Goal: Check status: Check status

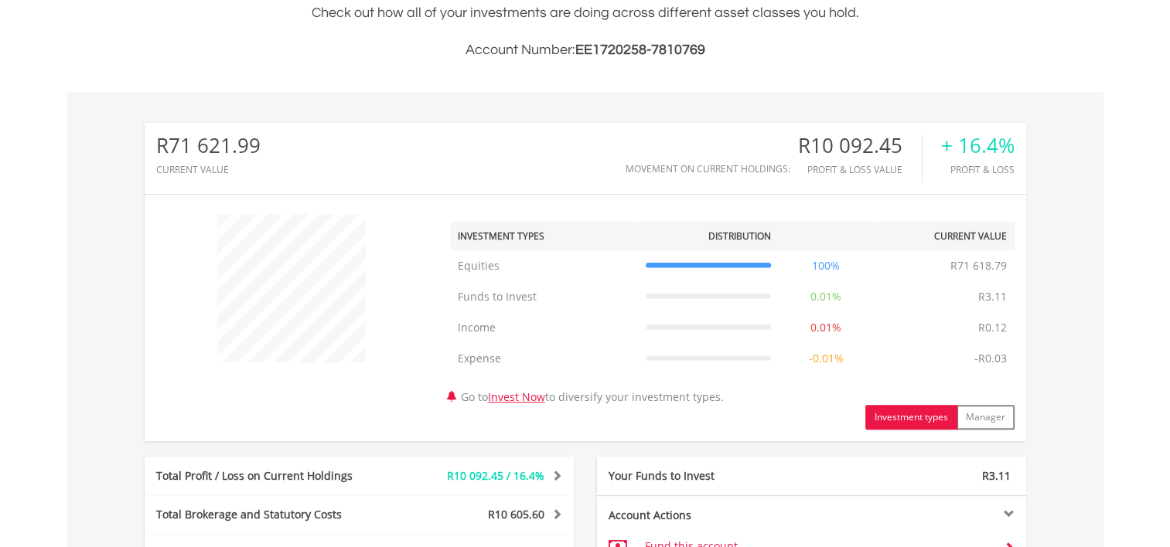
scroll to position [696, 0]
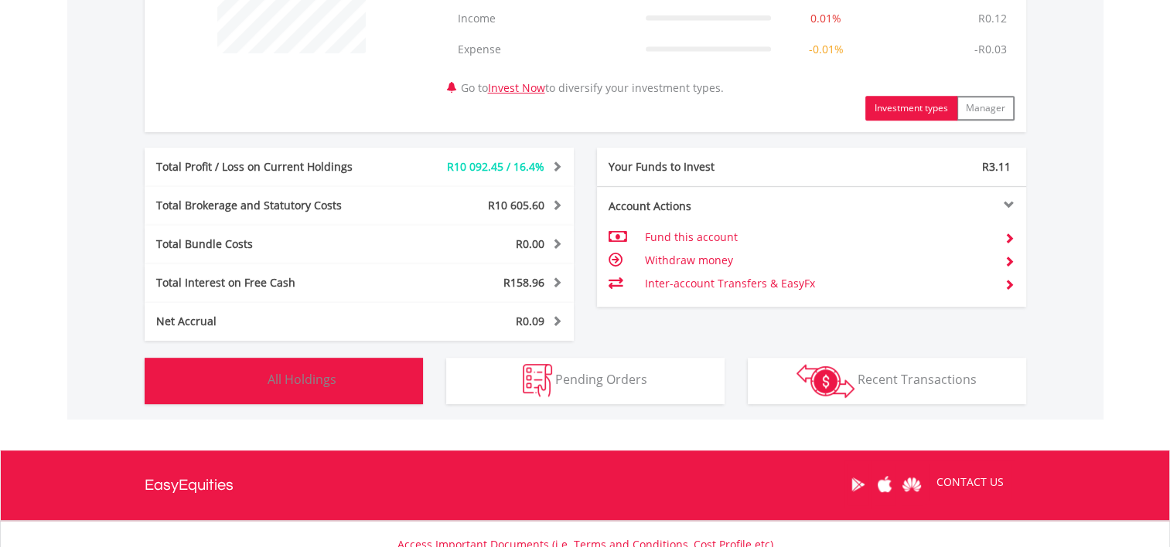
click at [251, 380] on img "button" at bounding box center [247, 380] width 33 height 33
click at [0, 0] on img "button" at bounding box center [0, 0] width 0 height 0
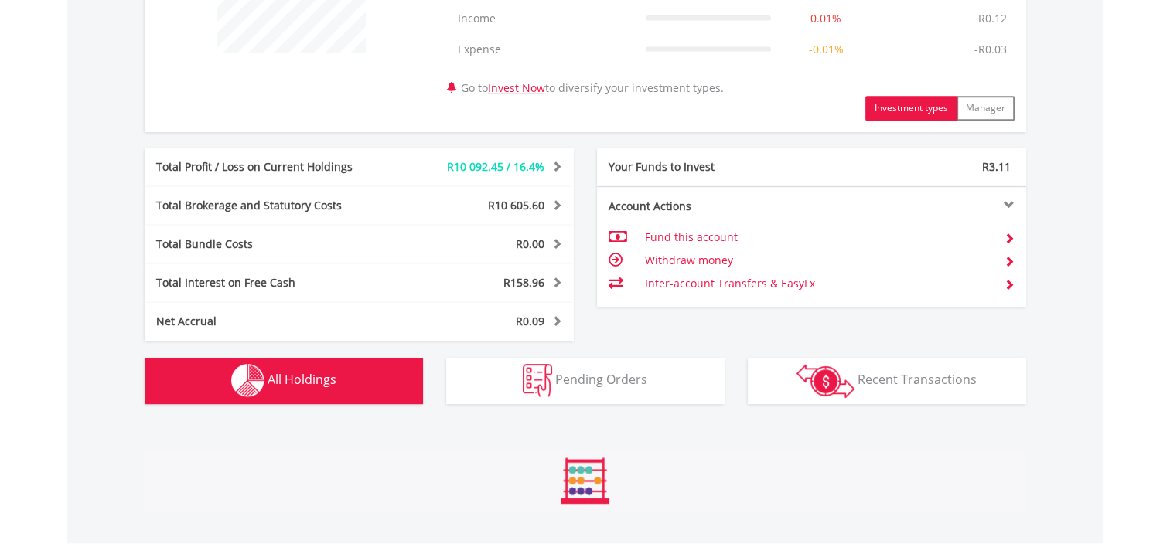
scroll to position [1145, 0]
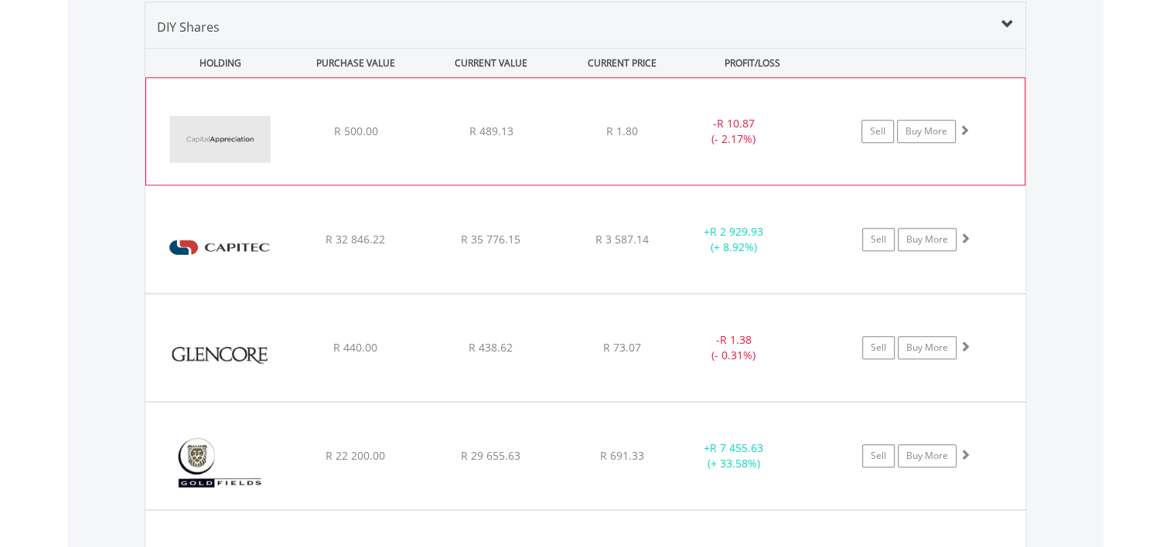
click at [964, 131] on span at bounding box center [964, 129] width 11 height 11
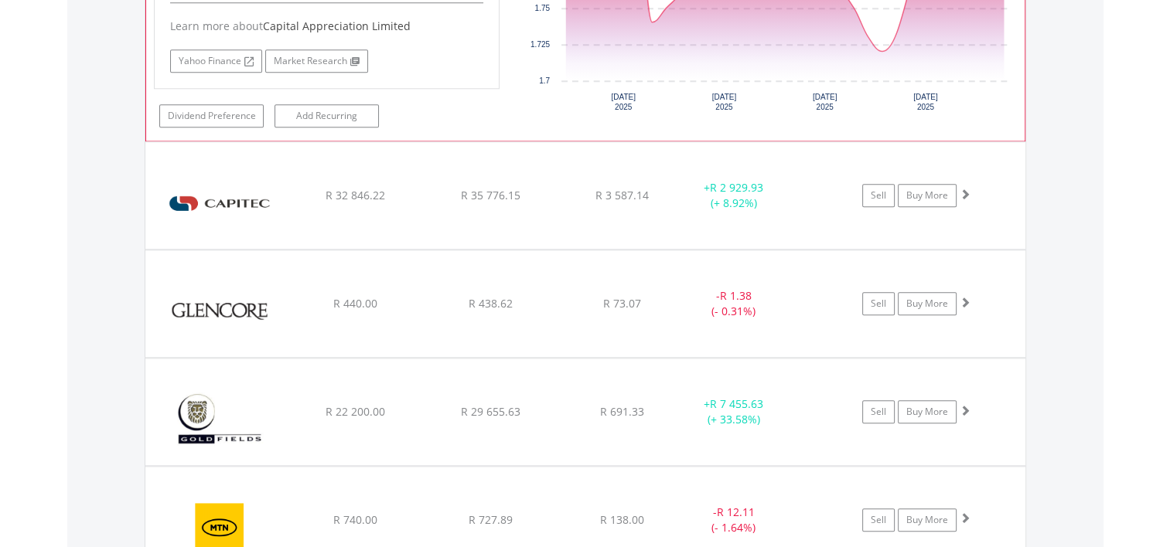
scroll to position [1532, 0]
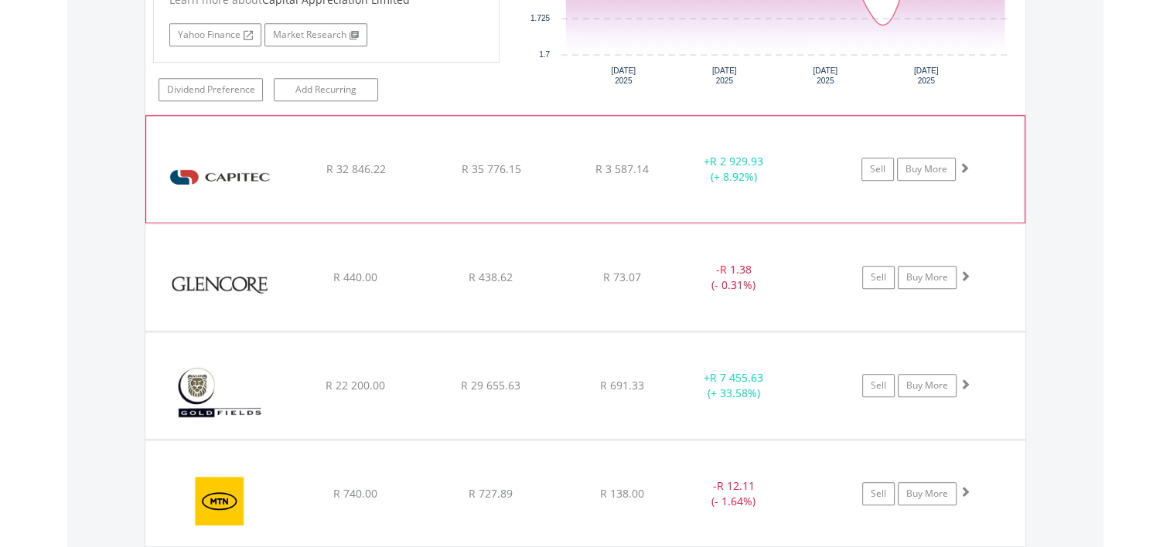
click at [966, 163] on span at bounding box center [964, 167] width 11 height 11
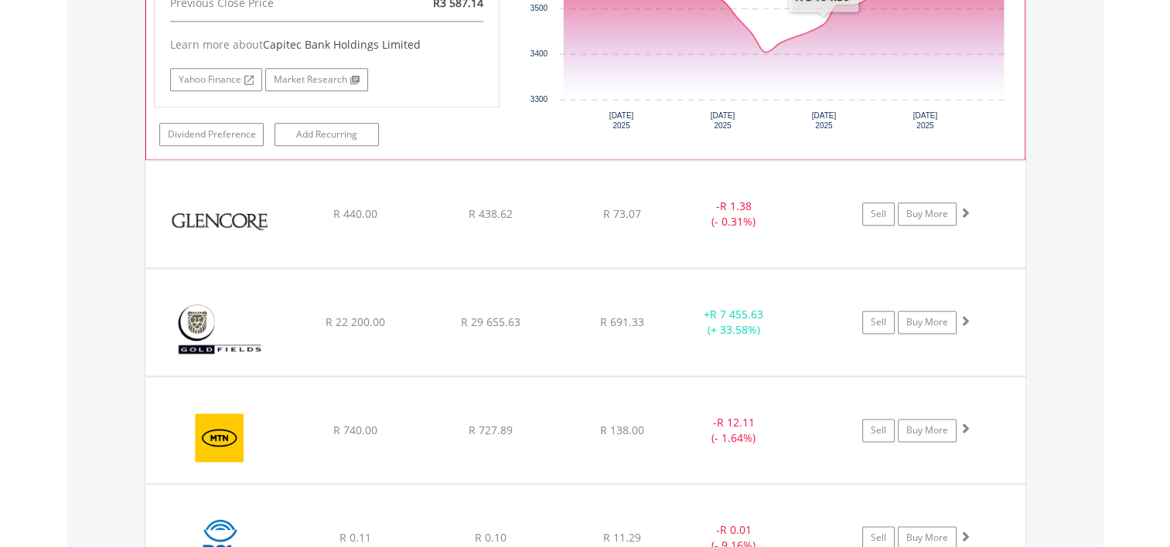
scroll to position [1918, 0]
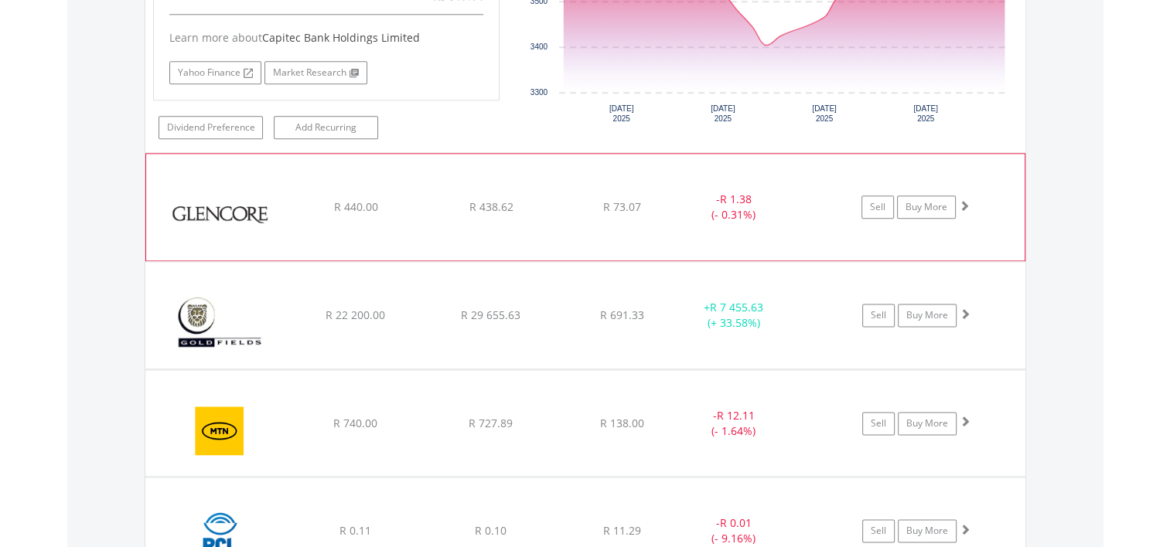
click at [962, 201] on span at bounding box center [964, 205] width 11 height 11
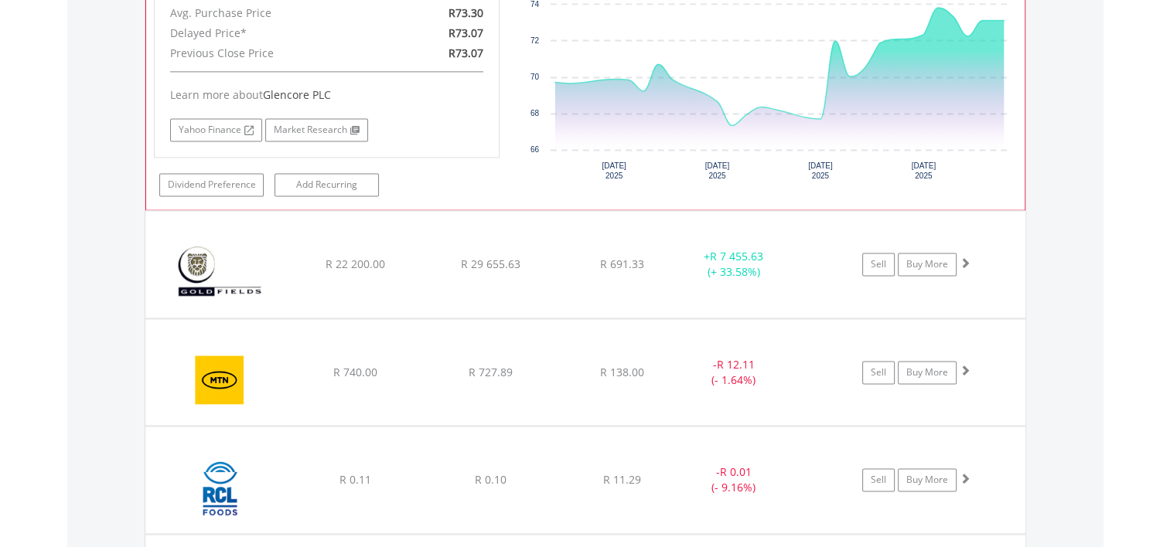
scroll to position [2305, 0]
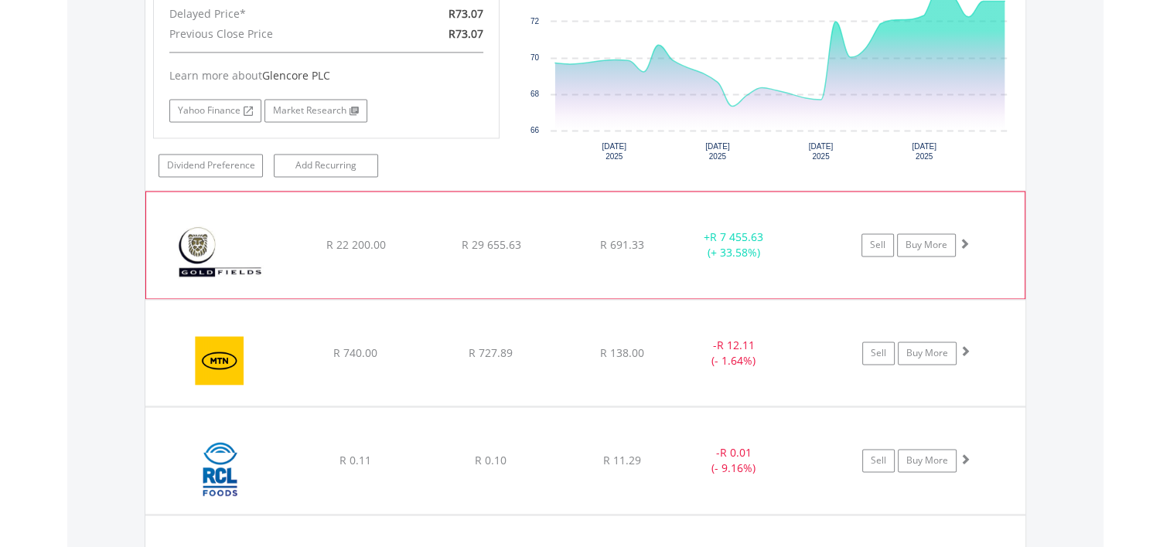
click at [960, 238] on span at bounding box center [964, 243] width 11 height 11
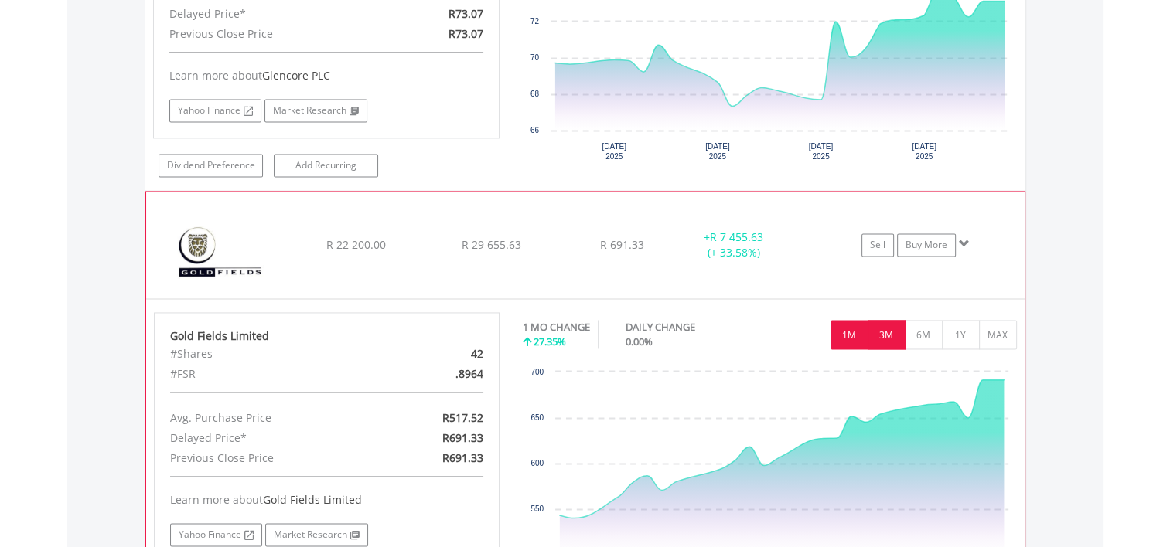
click at [880, 328] on button "3M" at bounding box center [887, 334] width 38 height 29
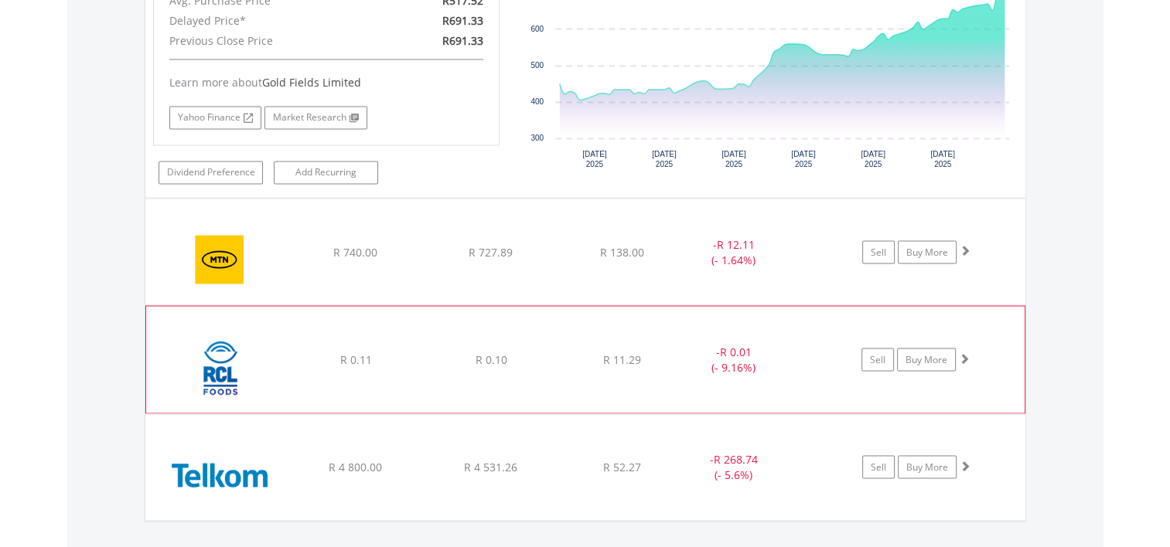
scroll to position [2769, 0]
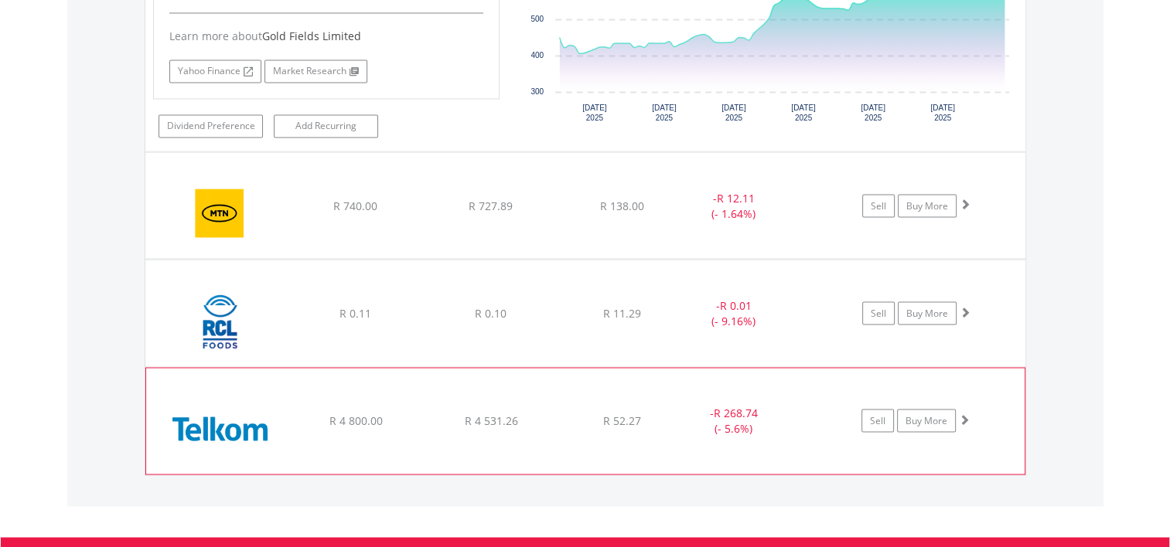
click at [964, 414] on span at bounding box center [964, 419] width 11 height 11
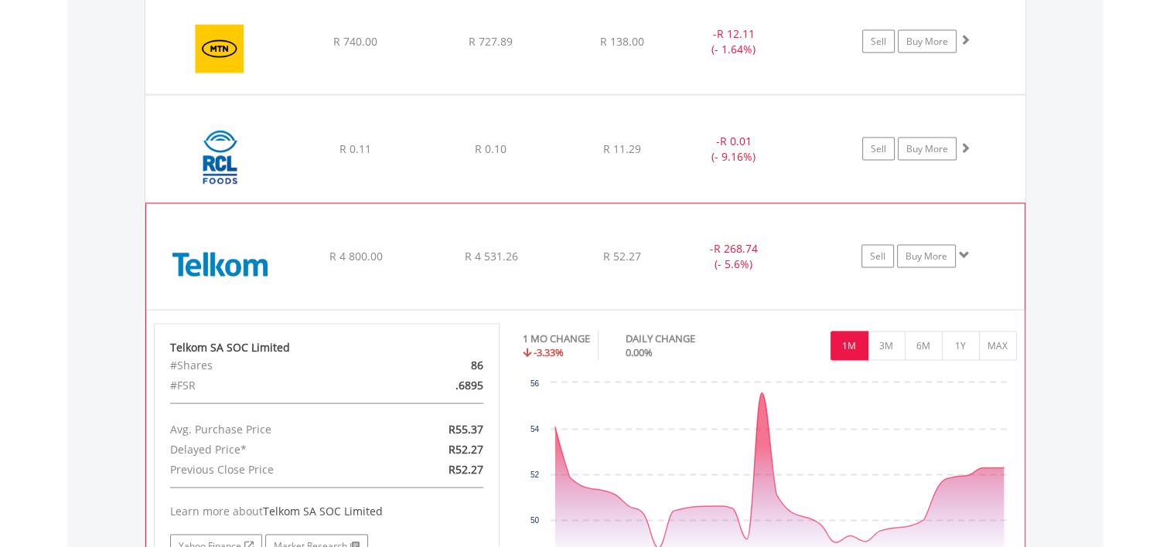
scroll to position [2691, 0]
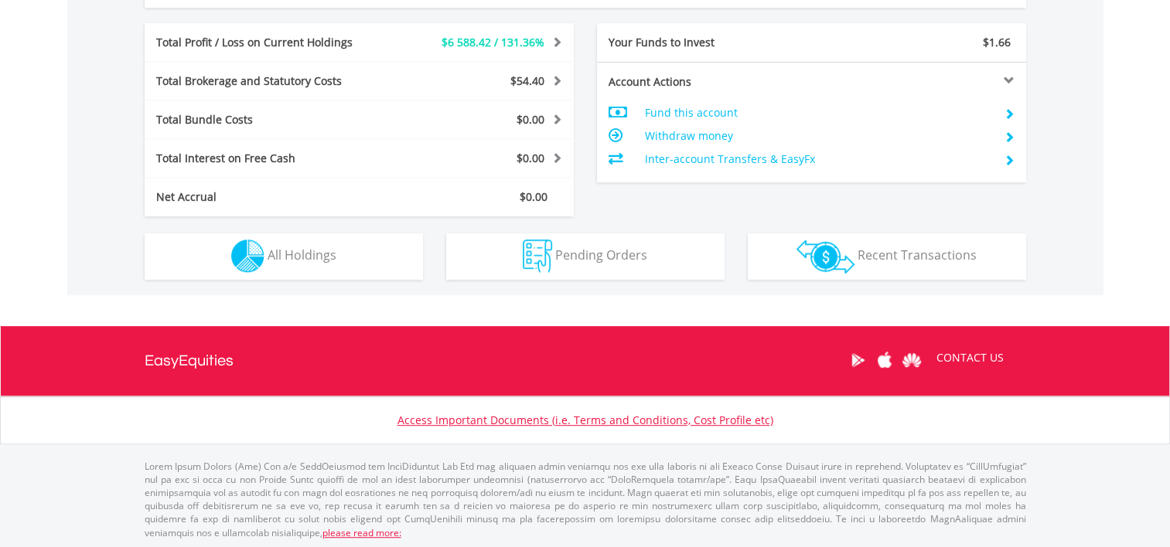
scroll to position [148, 294]
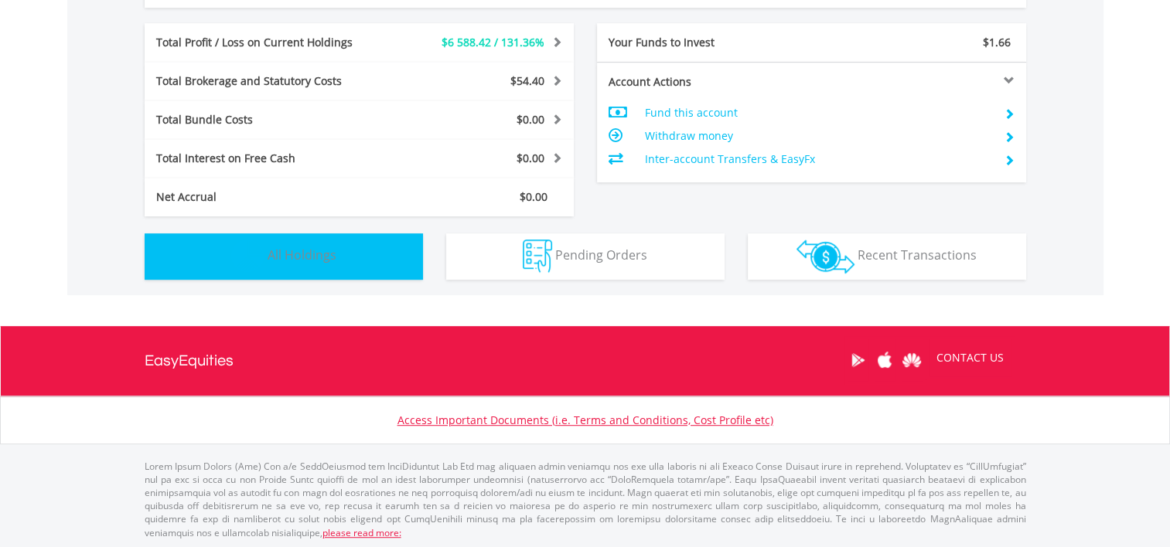
click at [244, 256] on img "button" at bounding box center [247, 256] width 33 height 33
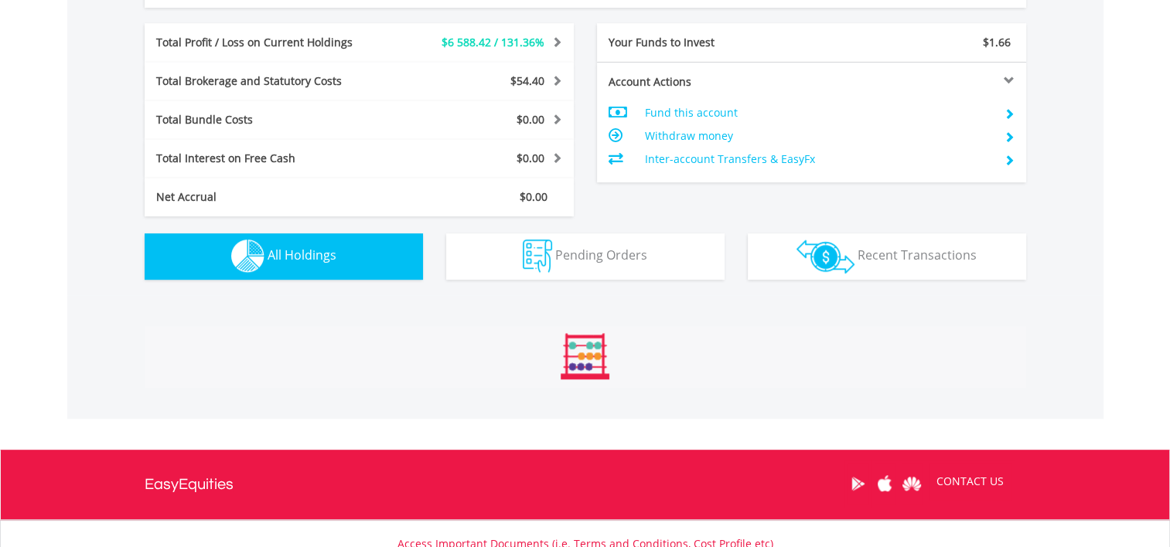
click at [244, 256] on img "button" at bounding box center [247, 256] width 33 height 33
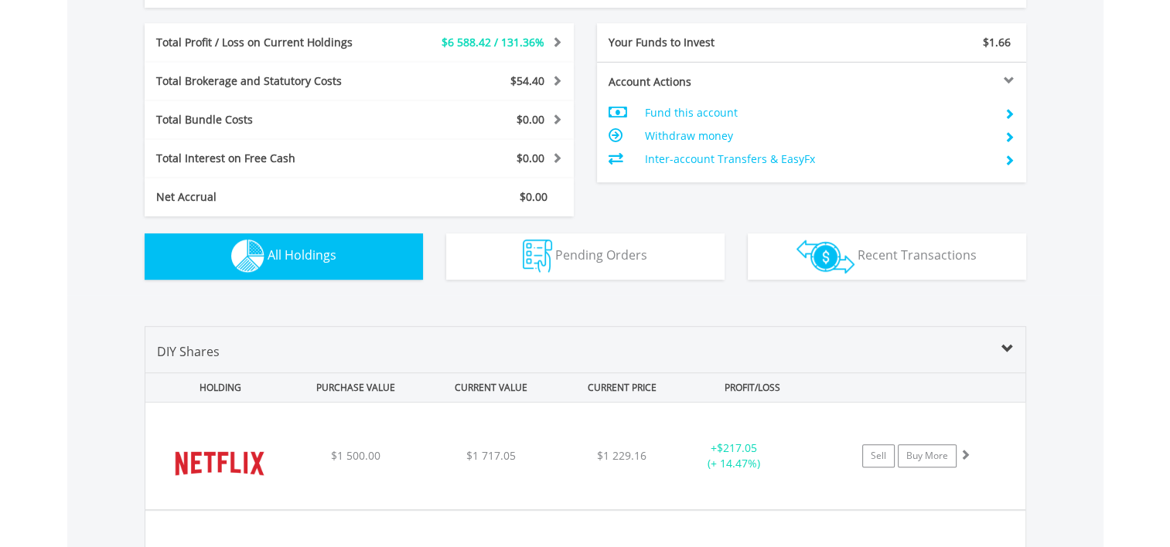
scroll to position [1083, 0]
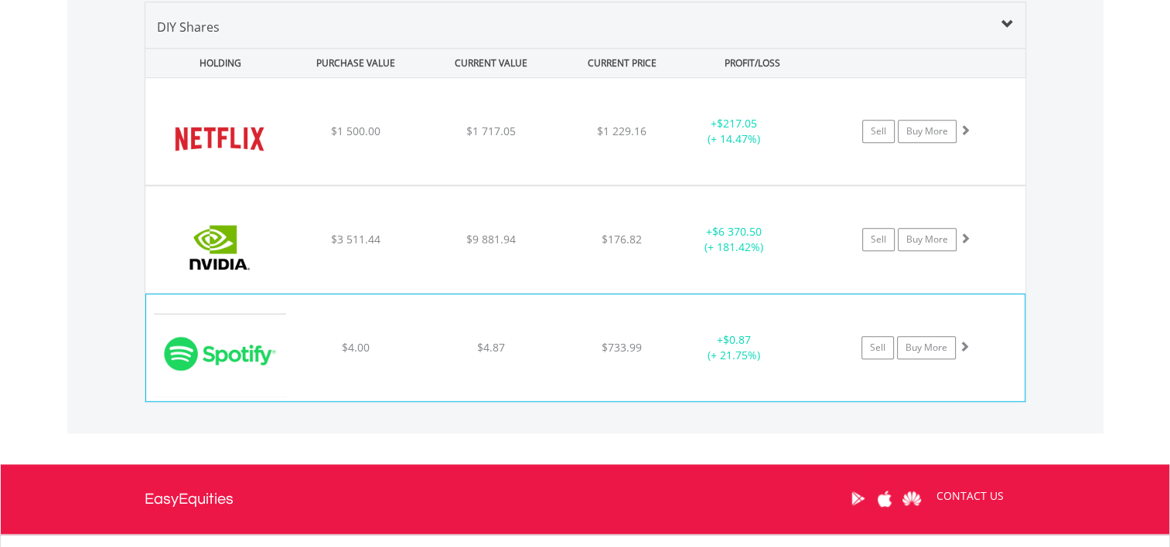
click at [963, 342] on span at bounding box center [964, 346] width 11 height 11
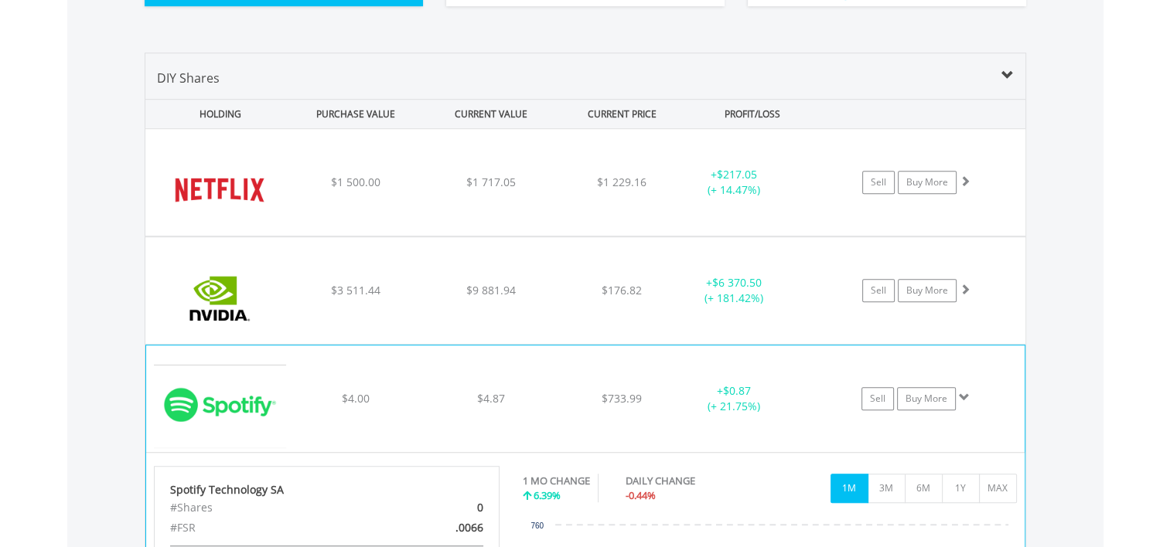
scroll to position [1006, 0]
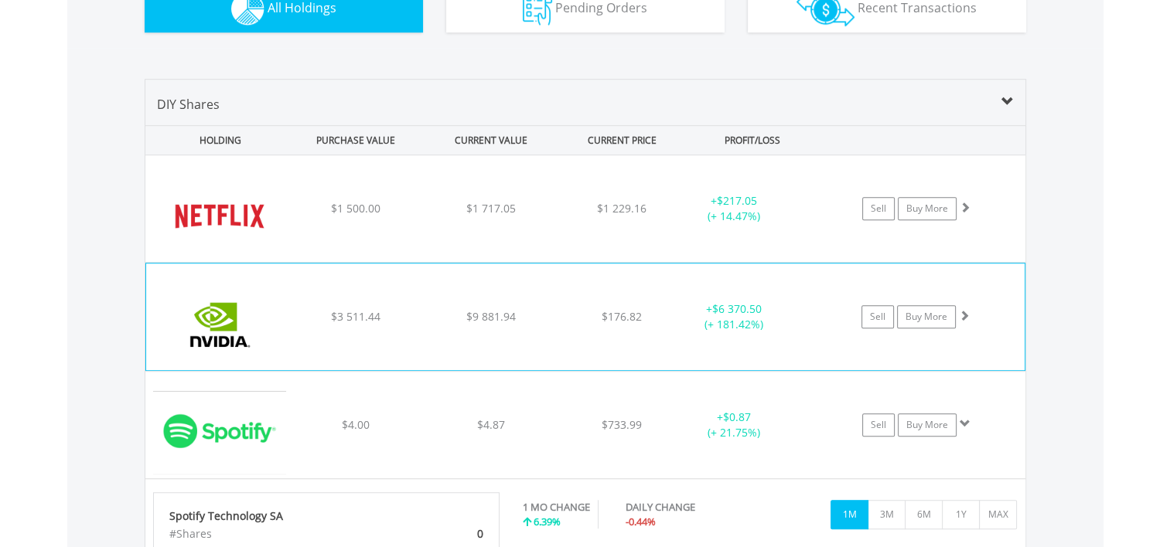
click at [964, 310] on span at bounding box center [964, 315] width 11 height 11
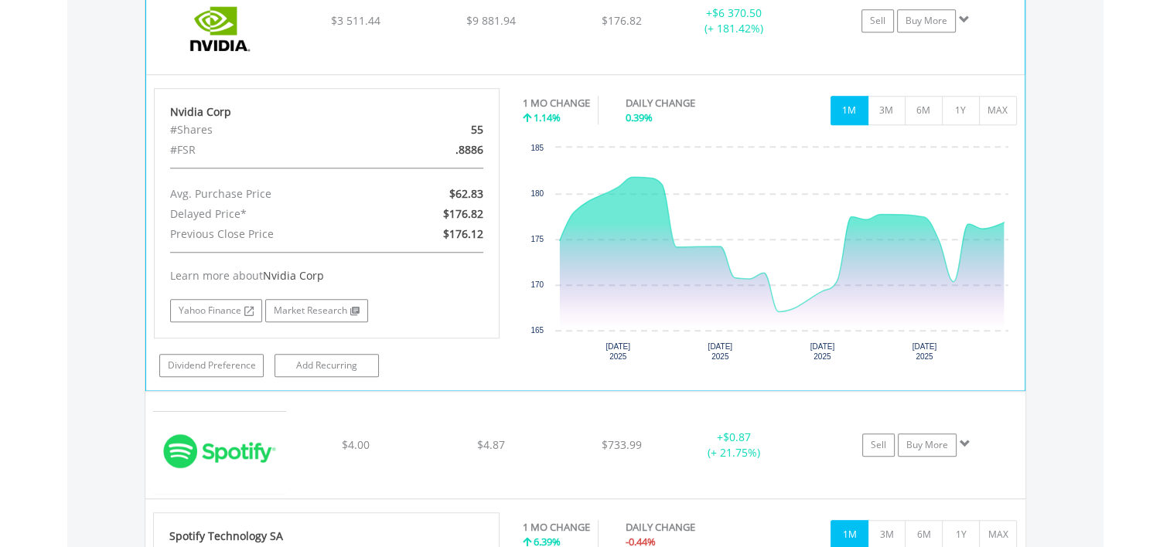
scroll to position [1315, 0]
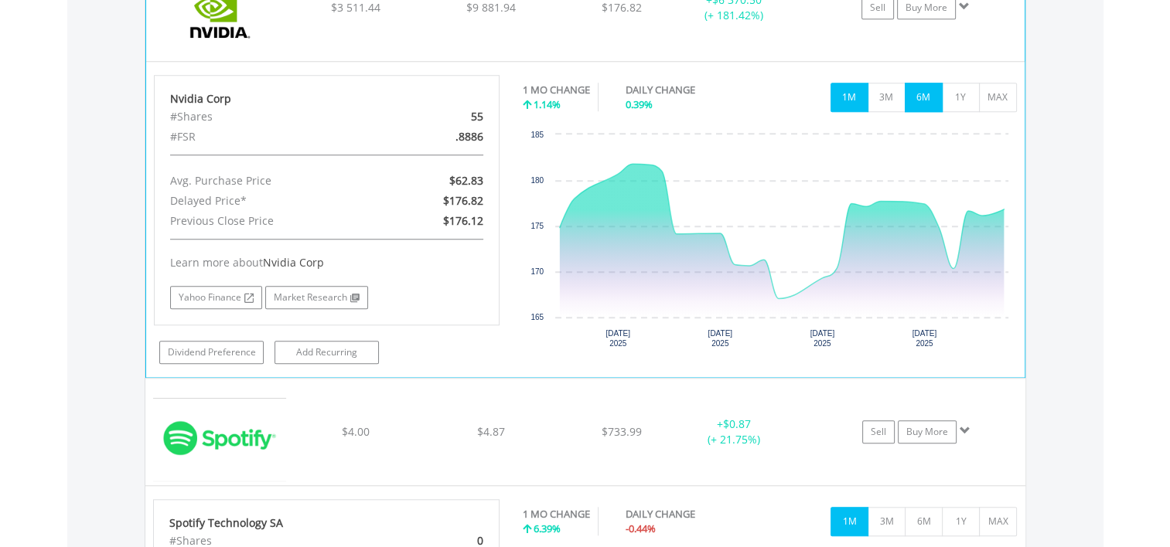
click at [920, 93] on button "6M" at bounding box center [924, 97] width 38 height 29
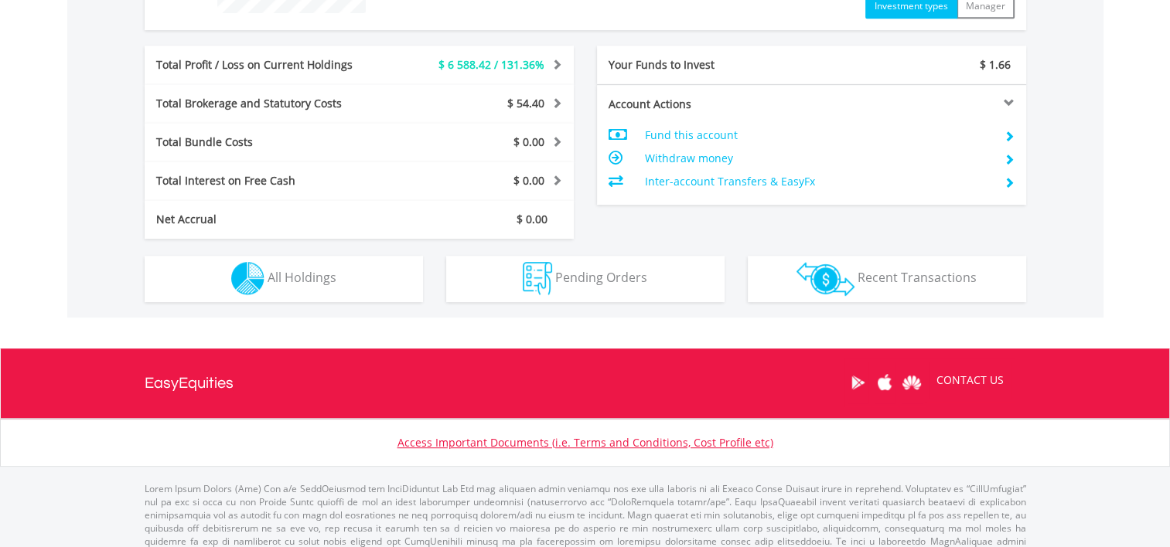
scroll to position [759, 0]
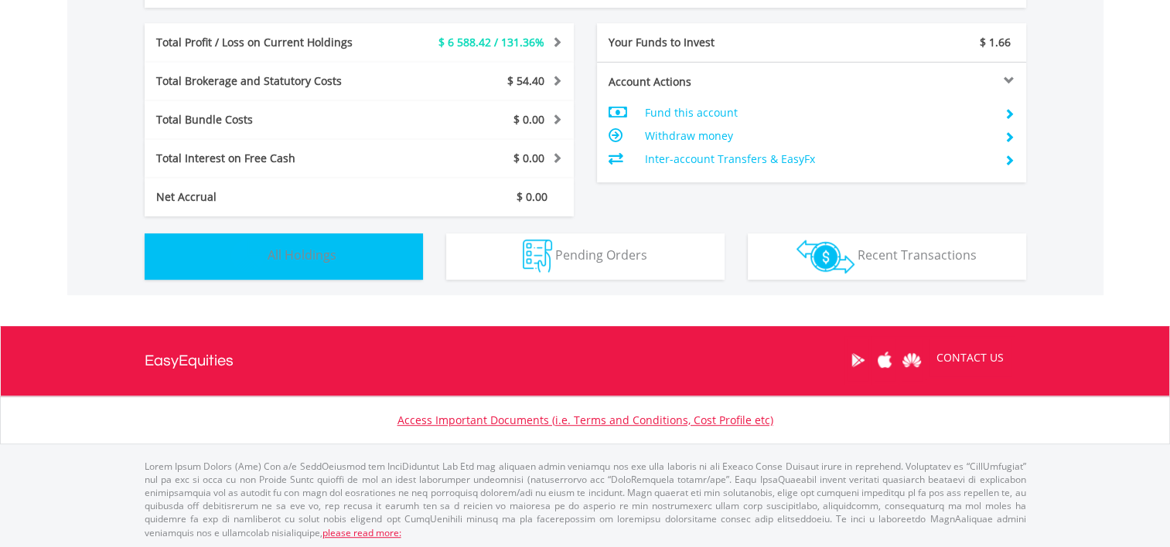
click at [244, 260] on img "button" at bounding box center [247, 256] width 33 height 33
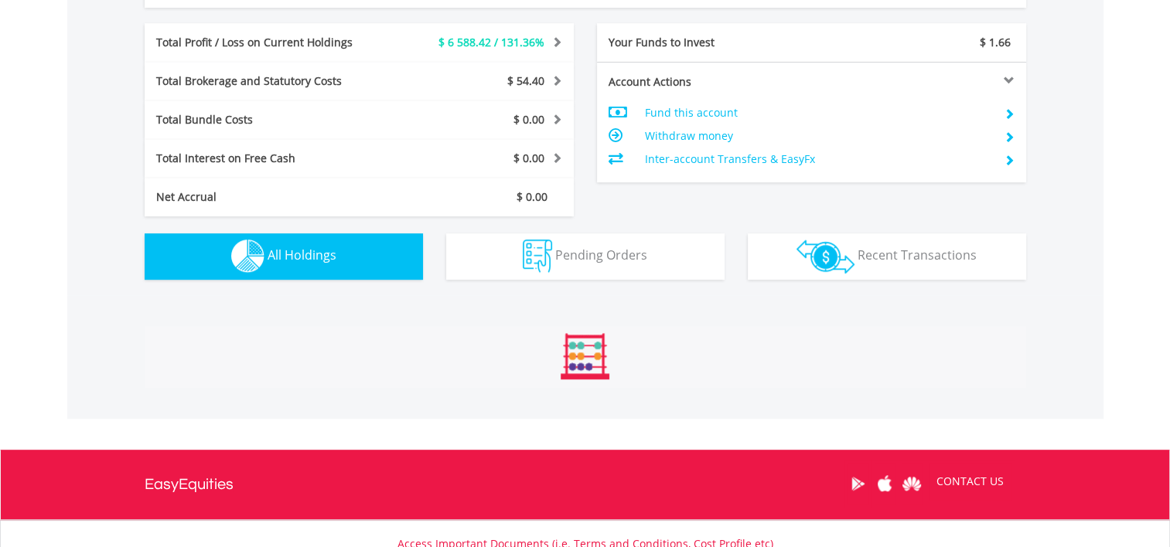
click at [244, 260] on img "button" at bounding box center [247, 256] width 33 height 33
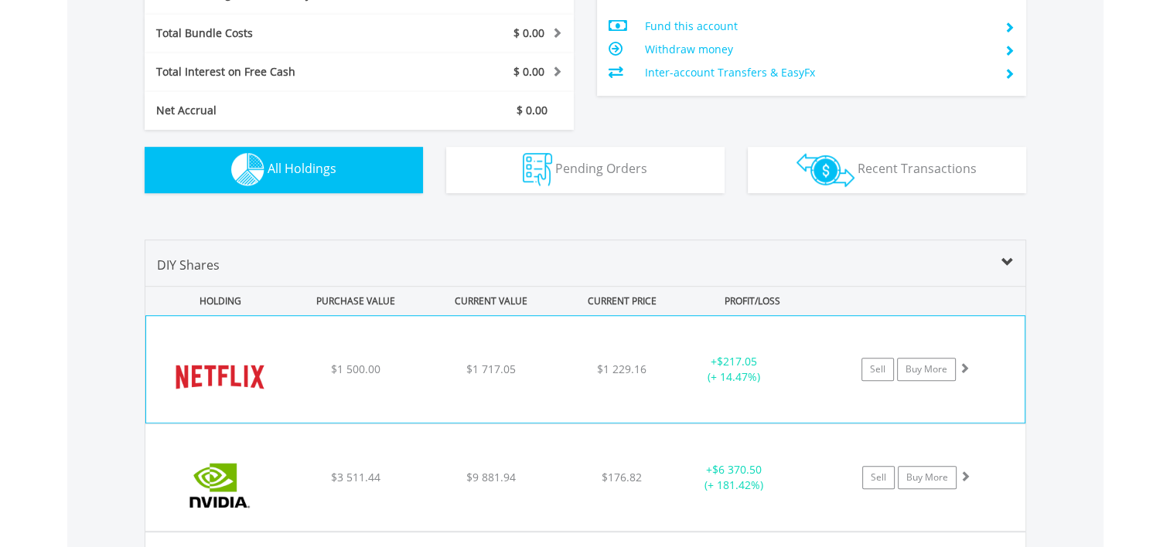
scroll to position [851, 0]
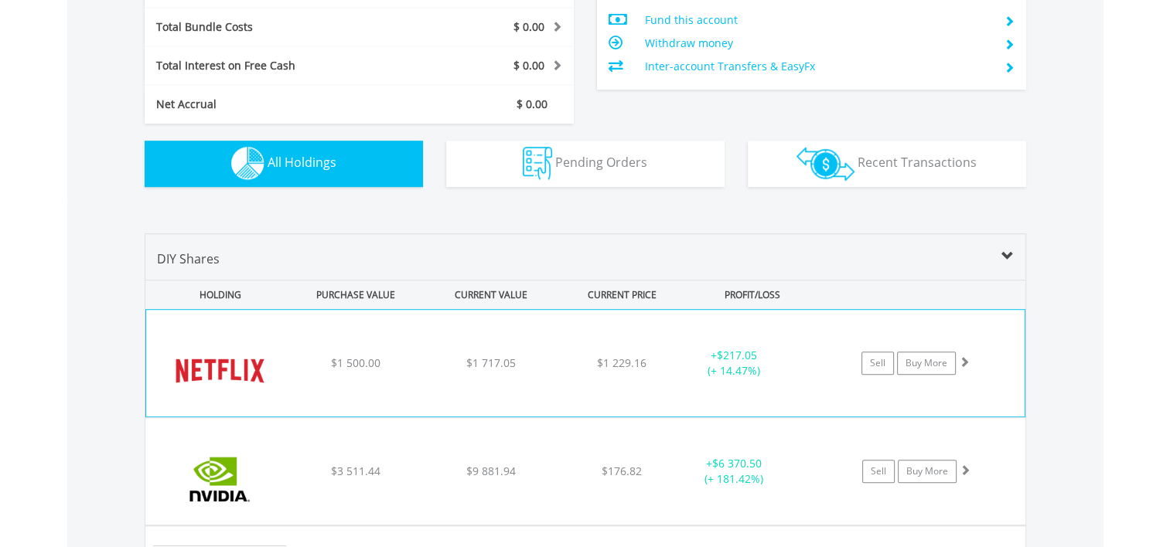
click at [959, 359] on span at bounding box center [964, 361] width 11 height 11
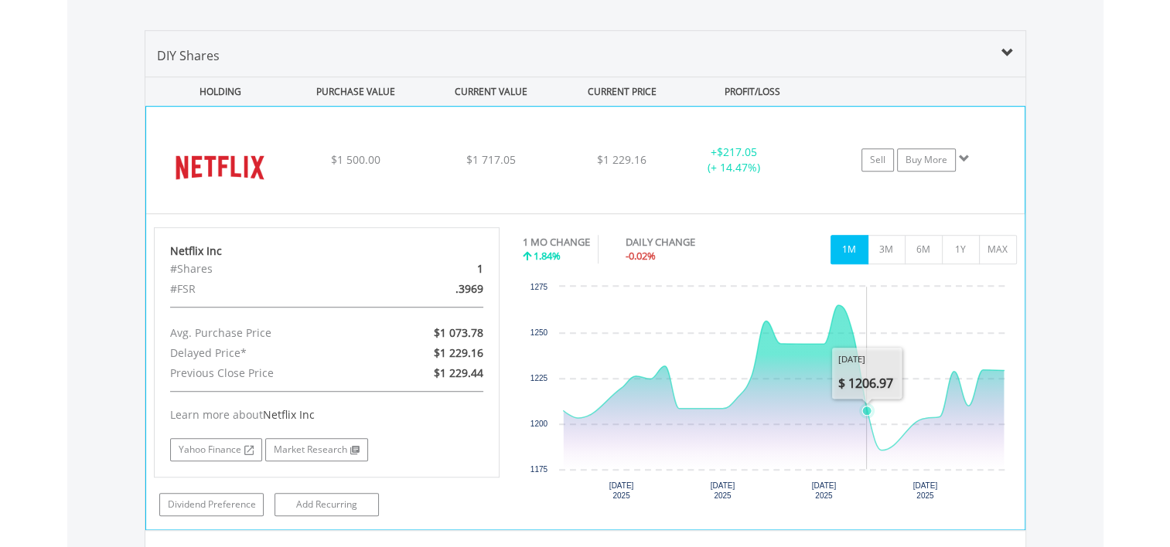
scroll to position [1083, 0]
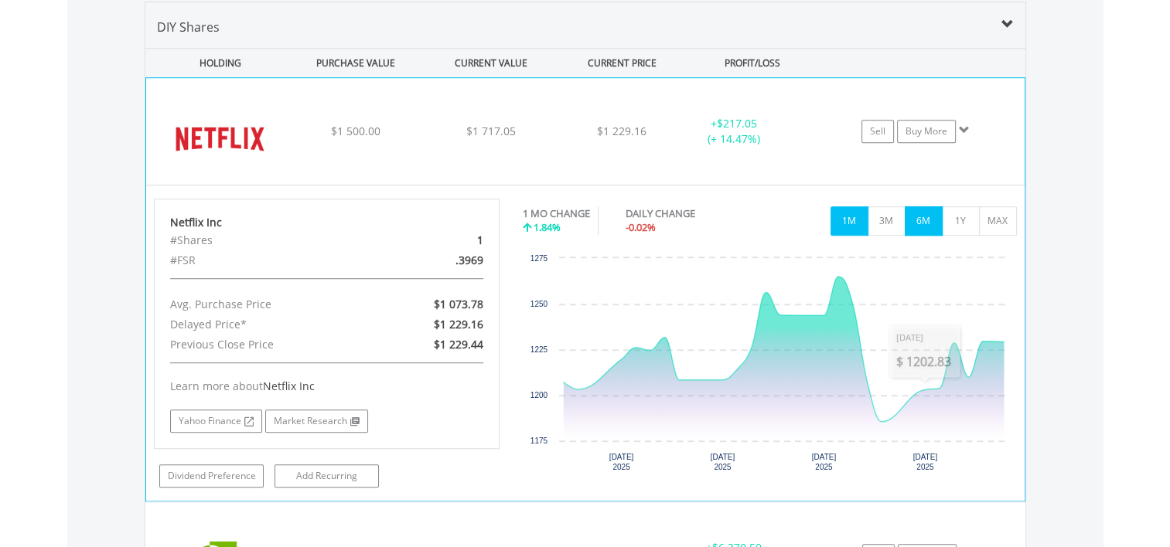
click at [920, 216] on button "6M" at bounding box center [924, 220] width 38 height 29
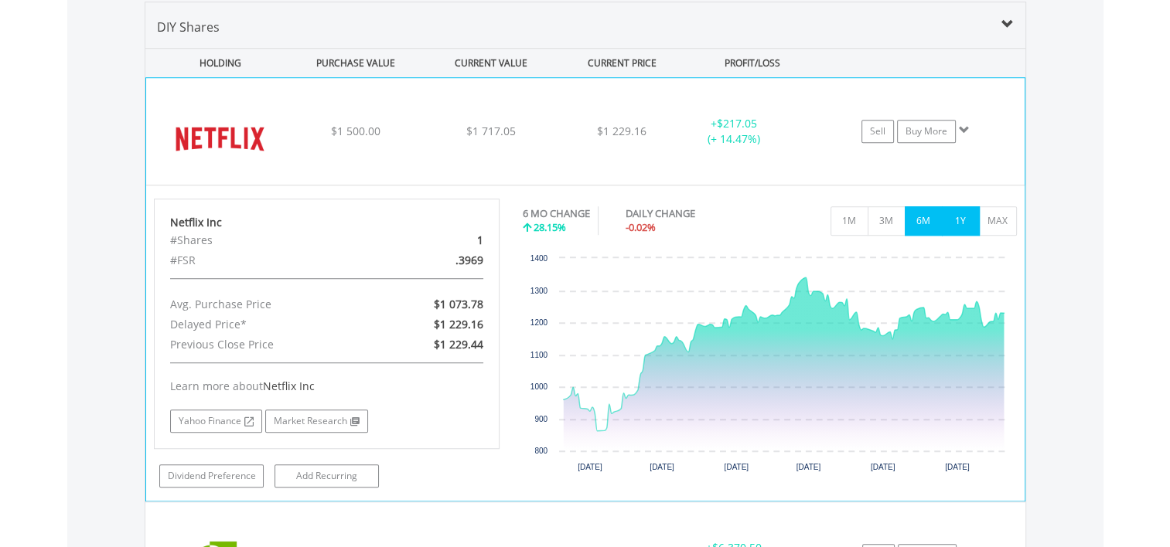
drag, startPoint x: 957, startPoint y: 215, endPoint x: 949, endPoint y: 217, distance: 8.1
click at [949, 217] on button "1Y" at bounding box center [961, 220] width 38 height 29
